Goal: Task Accomplishment & Management: Manage account settings

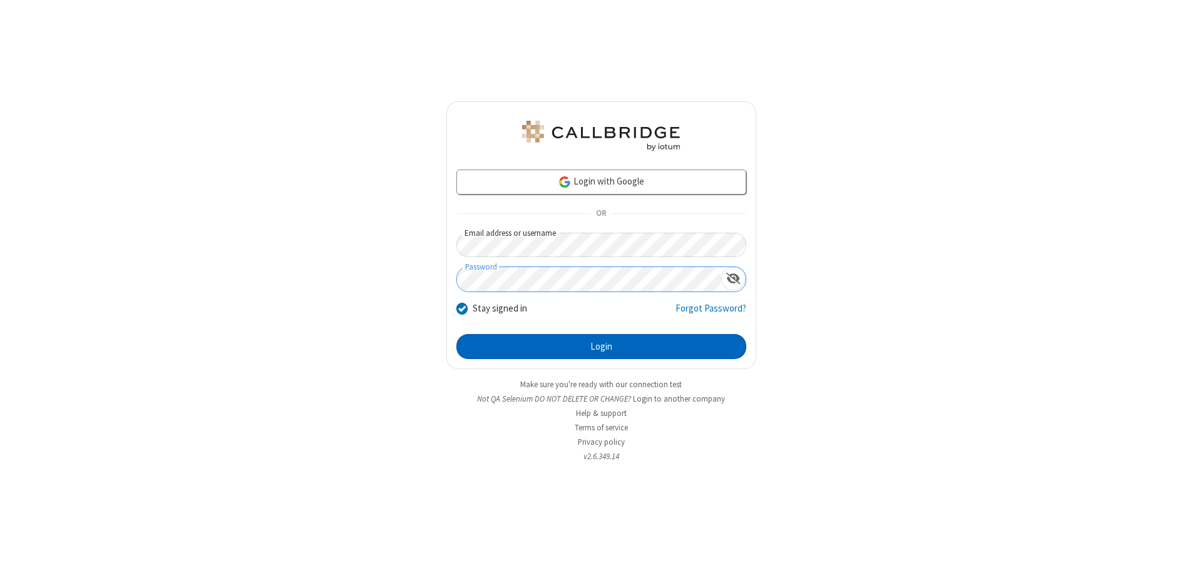
click at [601, 347] on button "Login" at bounding box center [601, 346] width 290 height 25
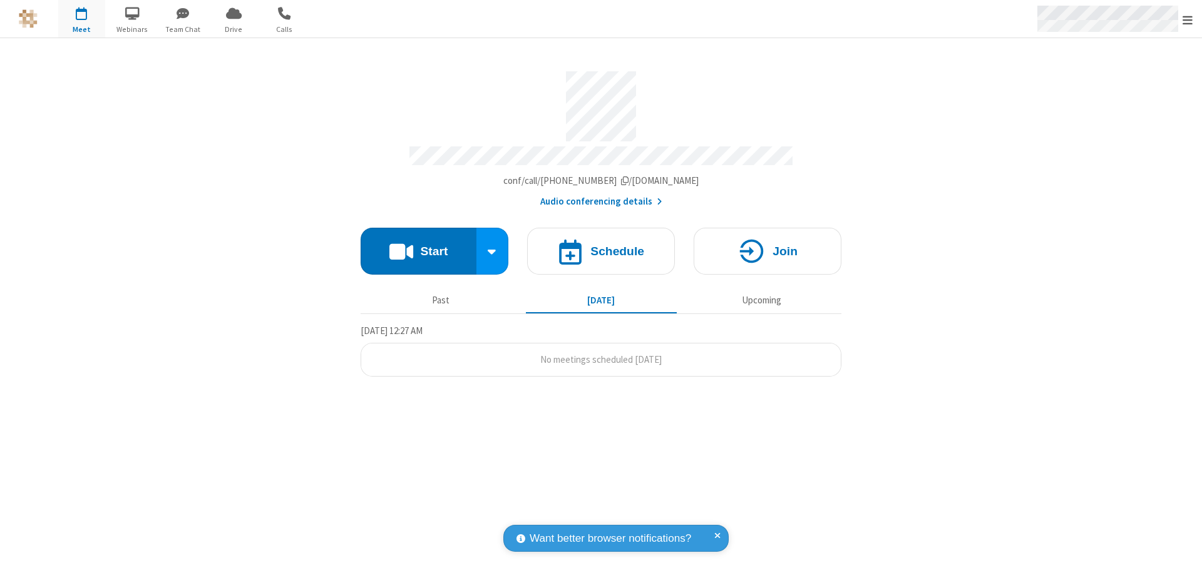
click at [1187, 19] on span "Open menu" at bounding box center [1187, 20] width 10 height 13
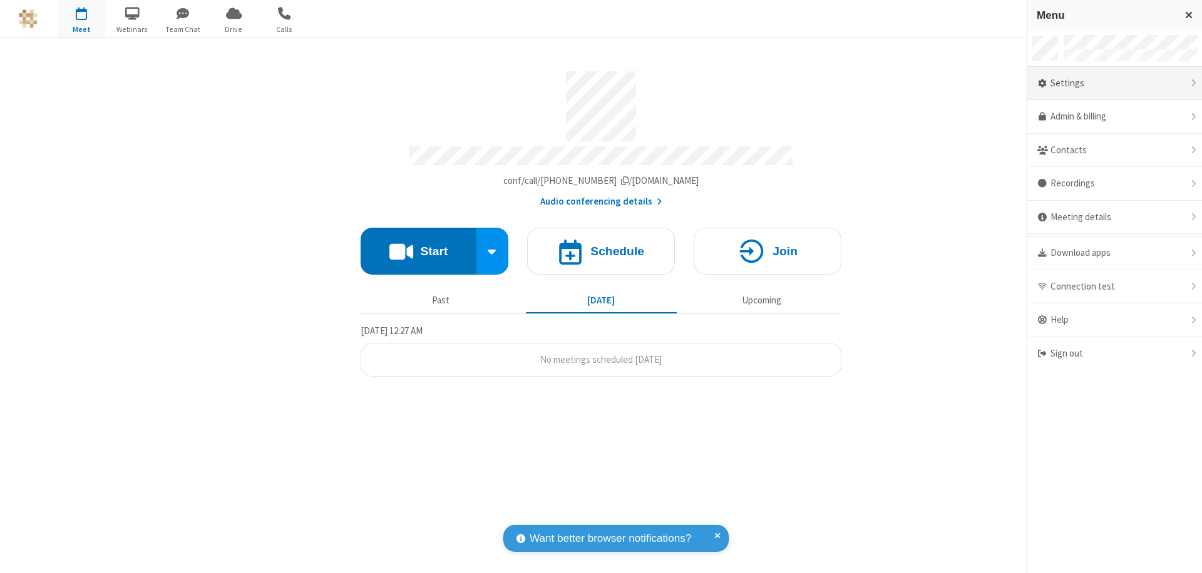
click at [1114, 83] on div "Settings" at bounding box center [1114, 84] width 175 height 34
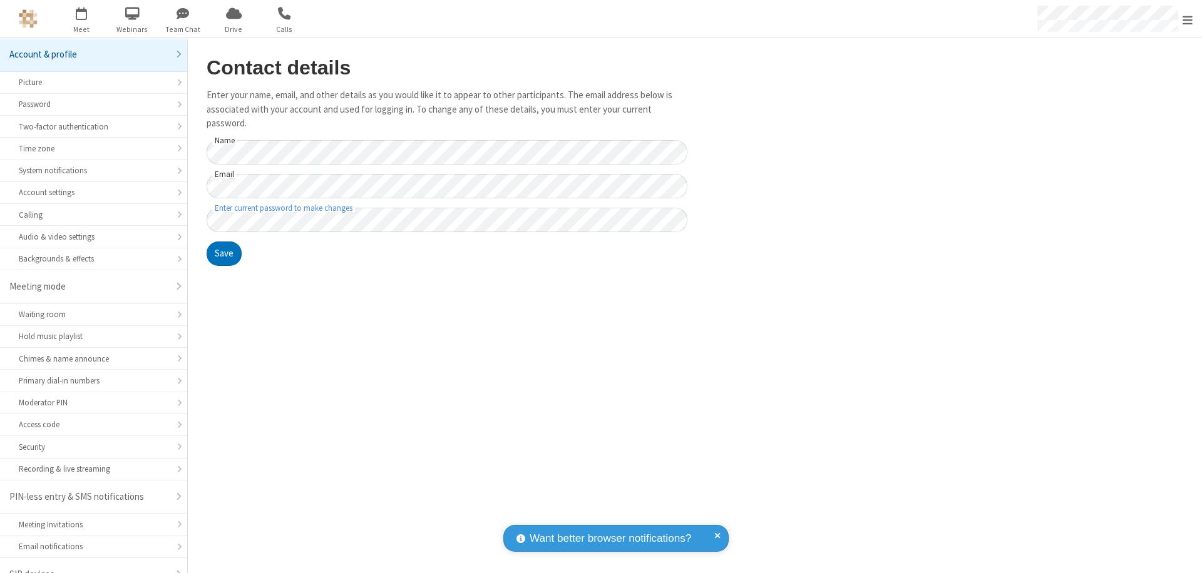
scroll to position [9, 0]
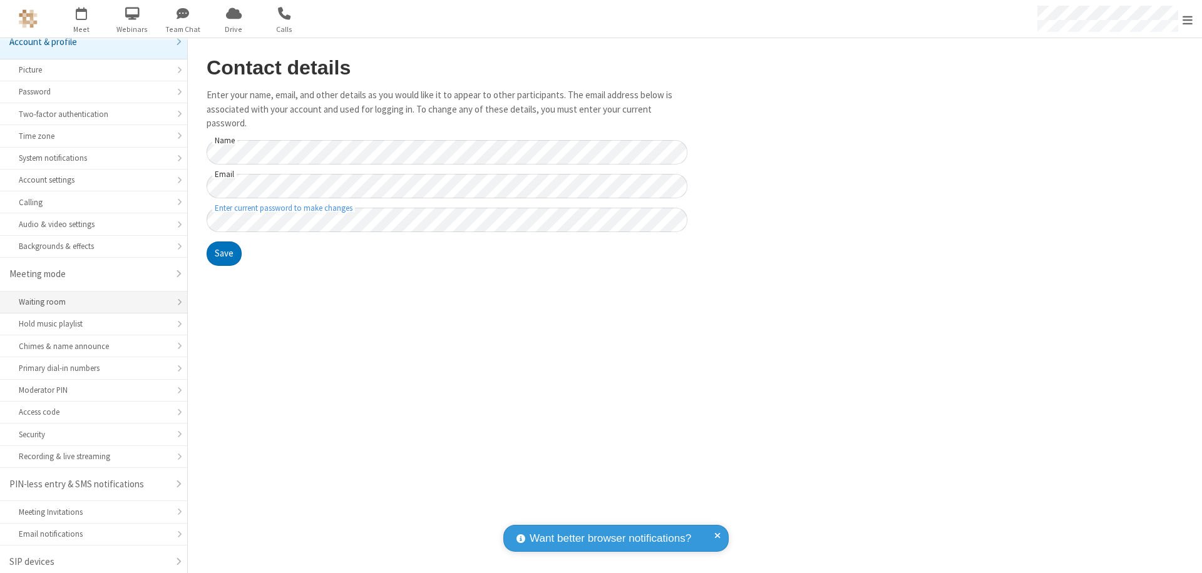
click at [89, 305] on div "Waiting room" at bounding box center [94, 302] width 150 height 12
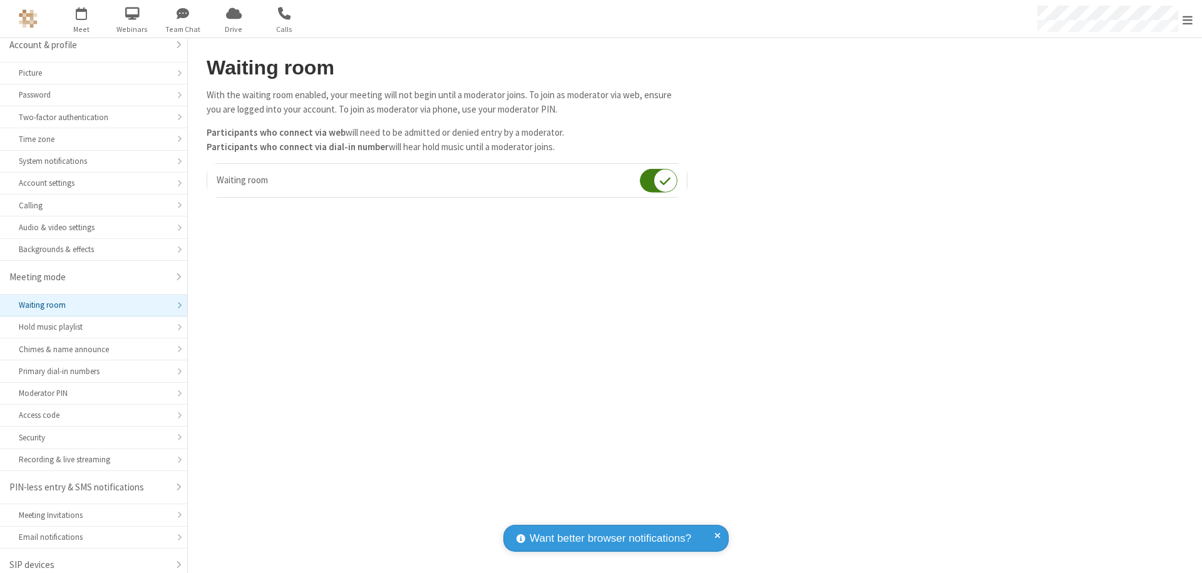
click at [659, 180] on input "checkbox" at bounding box center [659, 180] width 38 height 24
checkbox input "false"
click at [1187, 19] on span "Open menu" at bounding box center [1187, 20] width 10 height 13
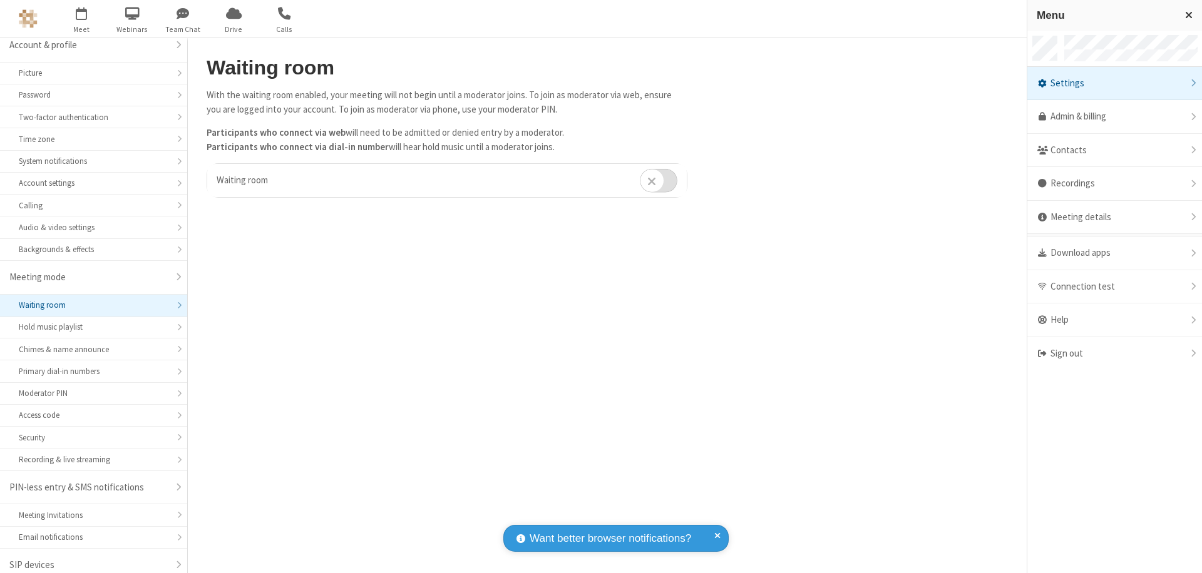
click at [1114, 354] on div "Sign out" at bounding box center [1114, 353] width 175 height 33
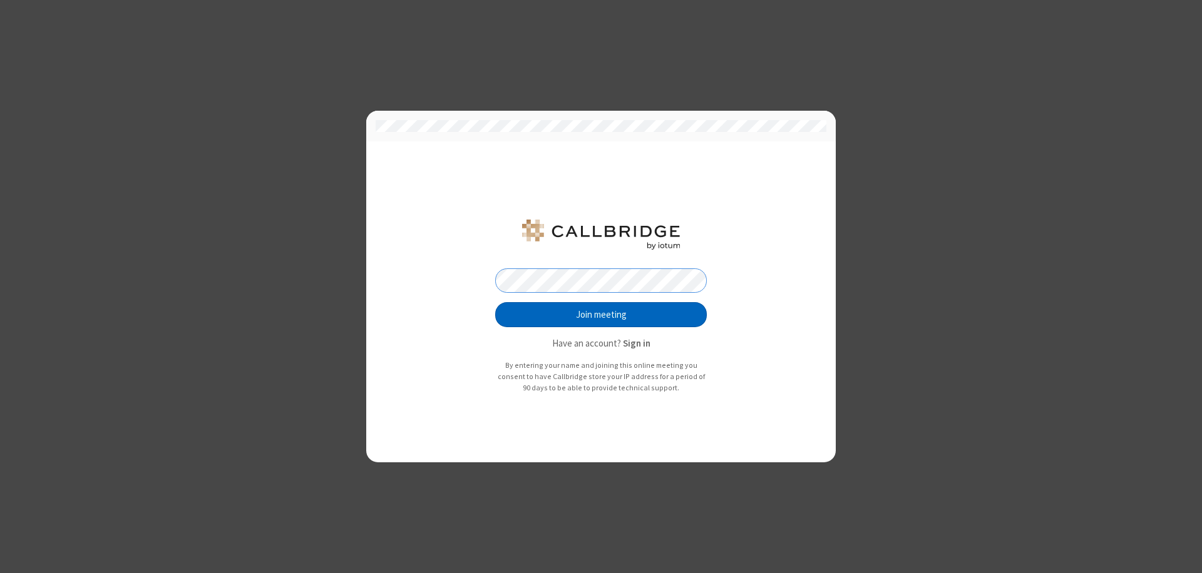
click at [601, 315] on button "Join meeting" at bounding box center [601, 314] width 212 height 25
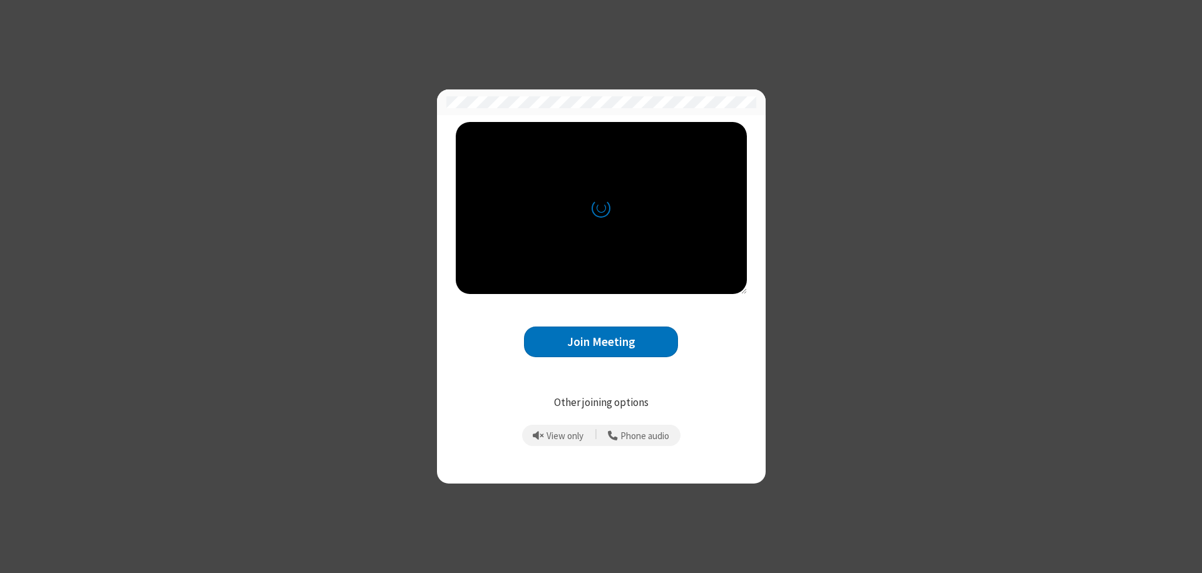
click at [601, 342] on button "Join Meeting" at bounding box center [601, 342] width 154 height 31
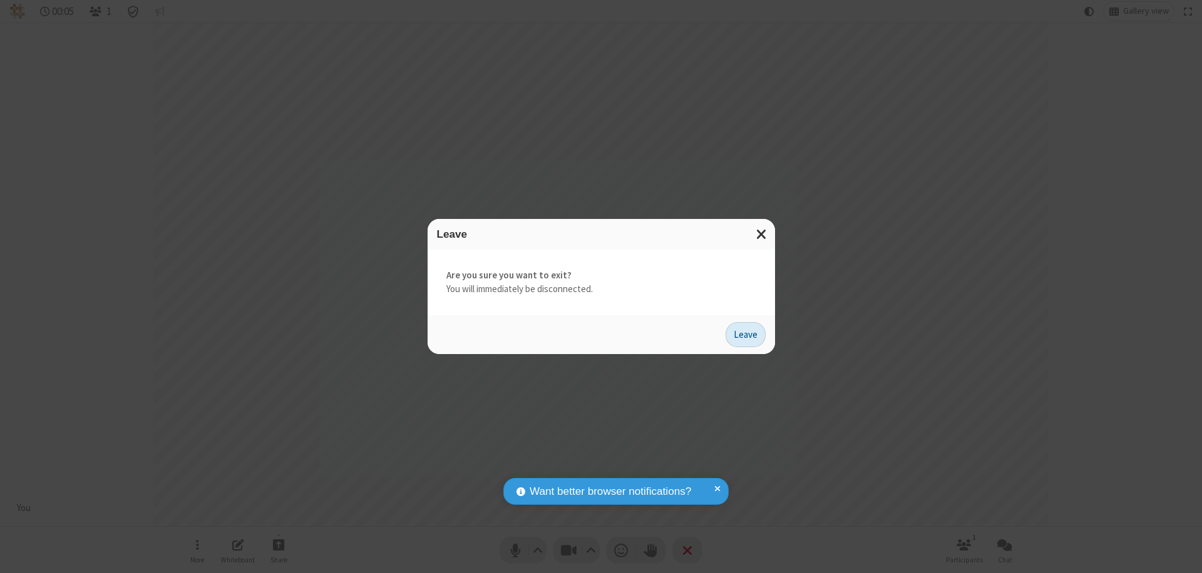
click at [746, 334] on button "Leave" at bounding box center [745, 334] width 40 height 25
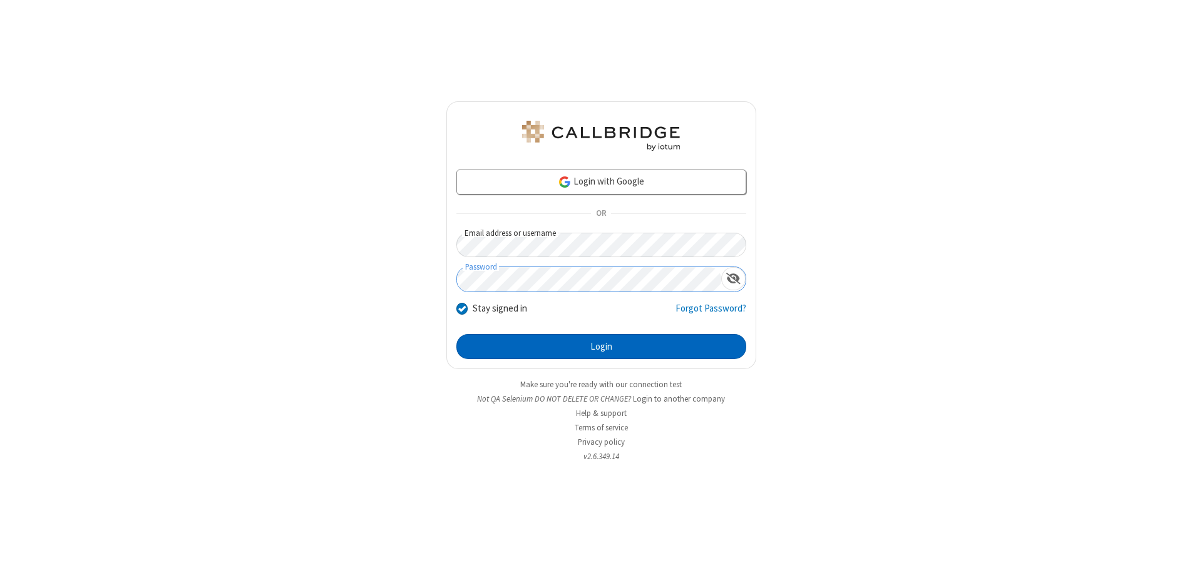
click at [601, 347] on button "Login" at bounding box center [601, 346] width 290 height 25
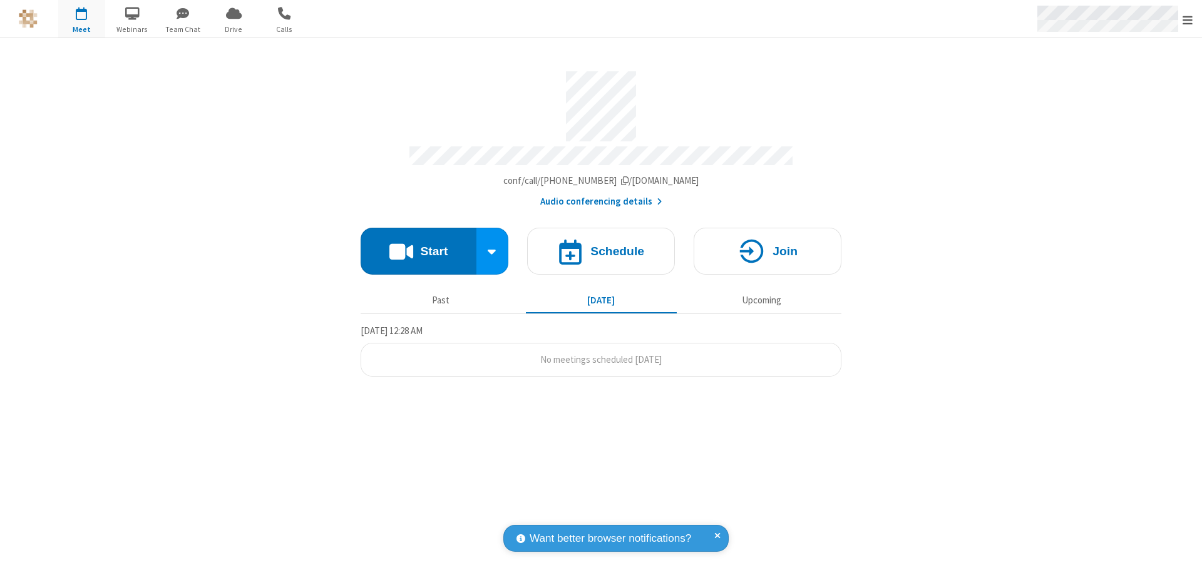
click at [1187, 19] on span "Open menu" at bounding box center [1187, 20] width 10 height 13
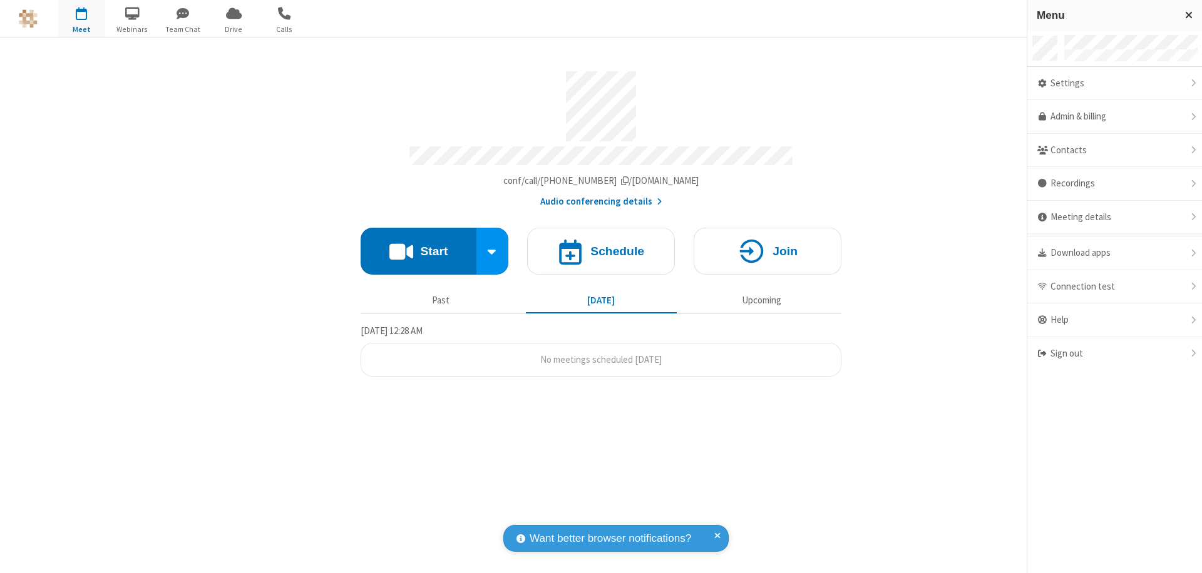
click at [1114, 83] on div "Settings" at bounding box center [1114, 84] width 175 height 34
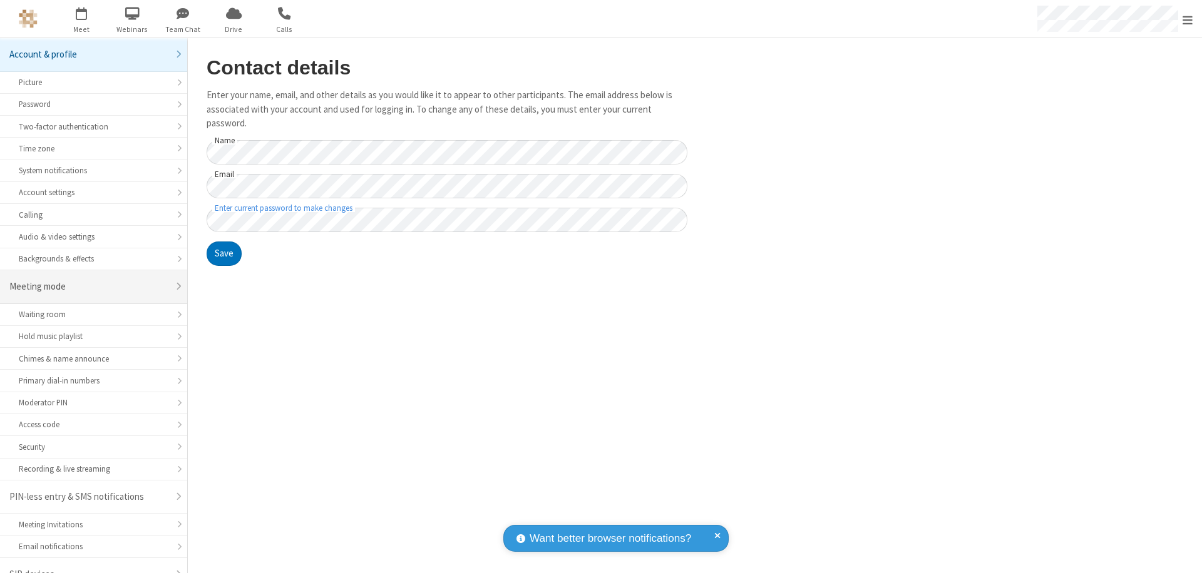
click at [89, 280] on div "Meeting mode" at bounding box center [88, 287] width 159 height 14
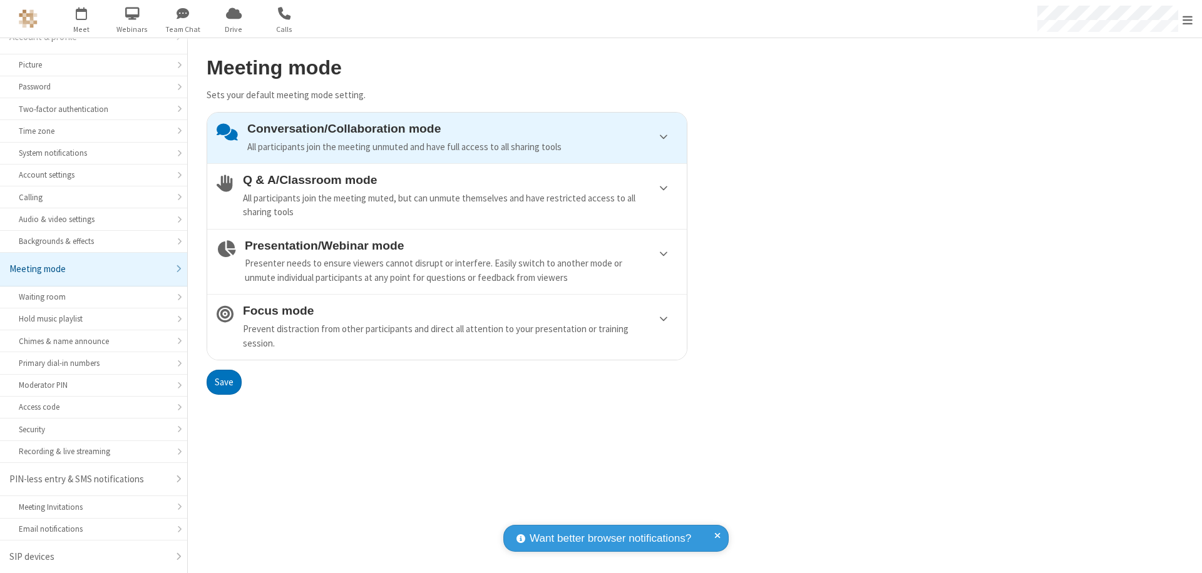
click at [447, 138] on div "Conversation/Collaboration mode All participants join the meeting unmuted and h…" at bounding box center [462, 138] width 430 height 32
click at [223, 382] on button "Save" at bounding box center [224, 382] width 35 height 25
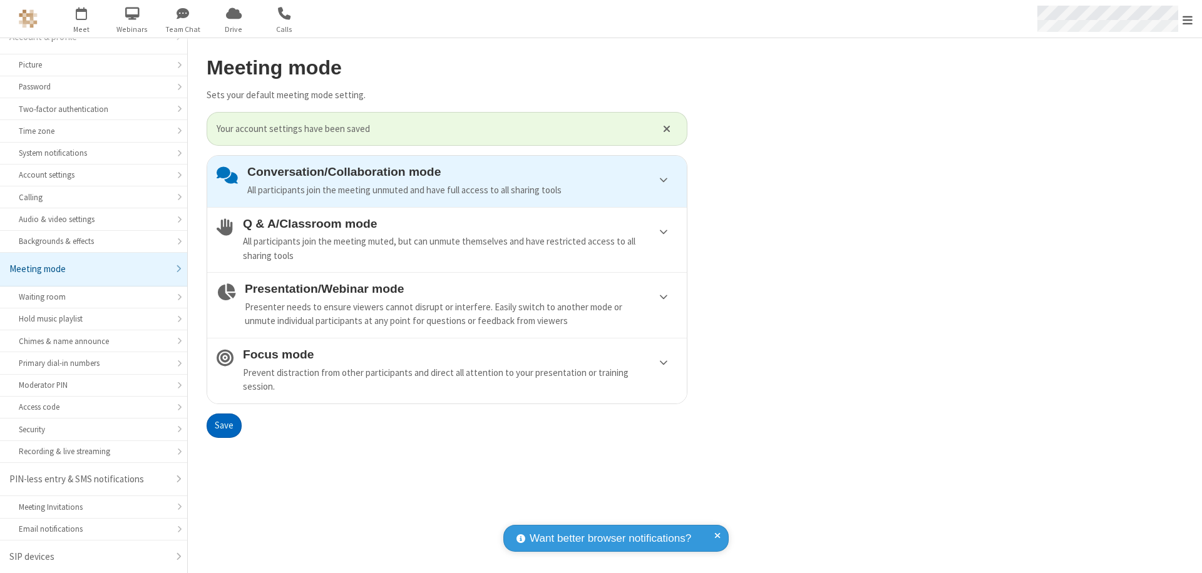
click at [1187, 19] on span "Open menu" at bounding box center [1187, 20] width 10 height 13
